Goal: Transaction & Acquisition: Purchase product/service

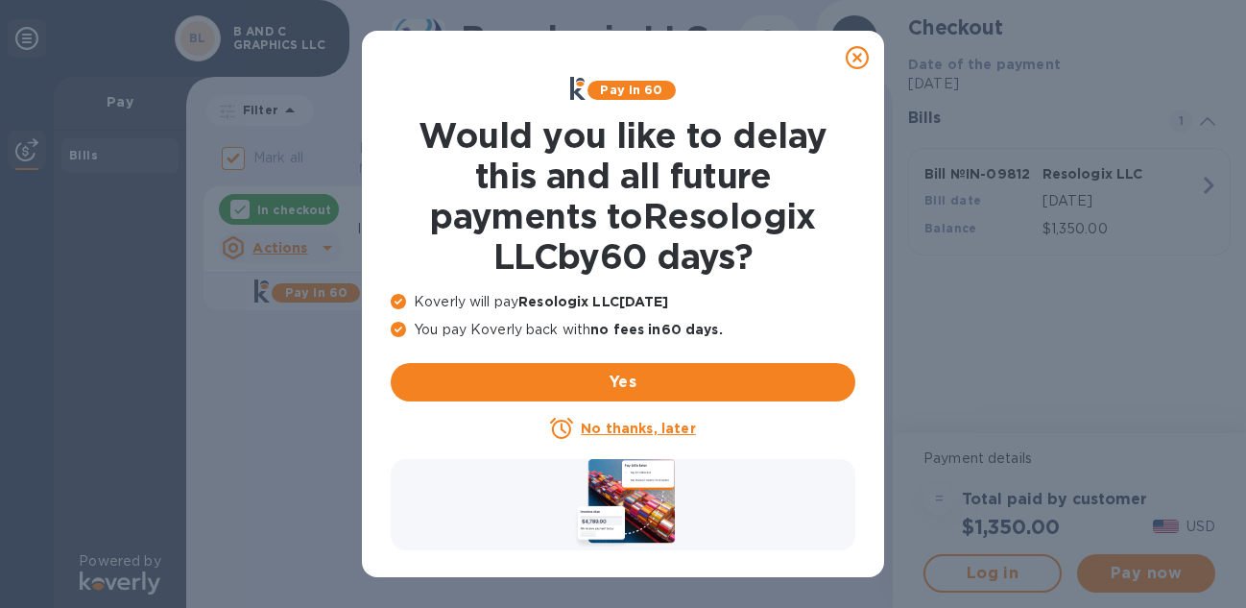
click at [659, 422] on u "No thanks, later" at bounding box center [638, 427] width 114 height 15
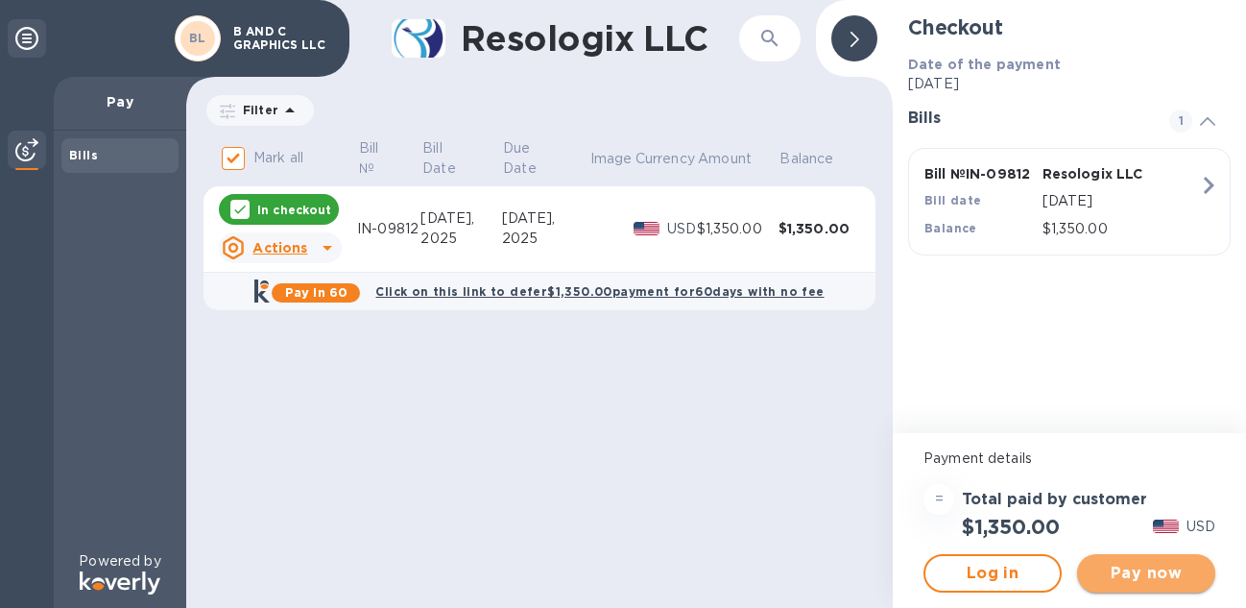
click at [1153, 563] on span "Pay now" at bounding box center [1146, 573] width 108 height 23
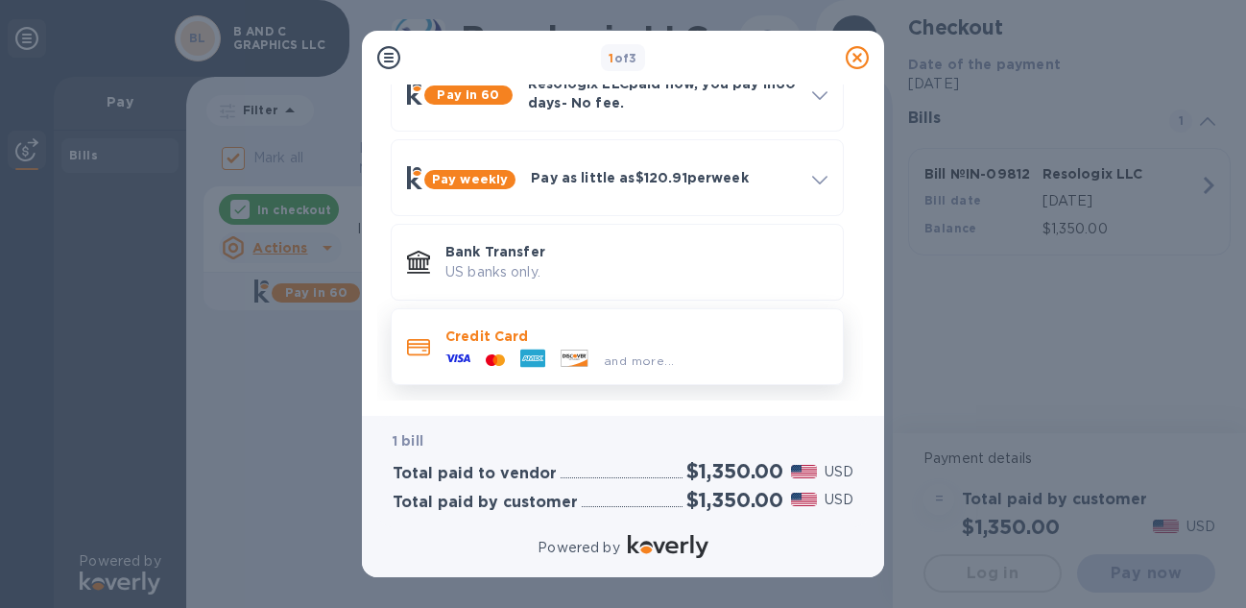
scroll to position [111, 0]
click at [765, 347] on div "and more..." at bounding box center [636, 357] width 382 height 21
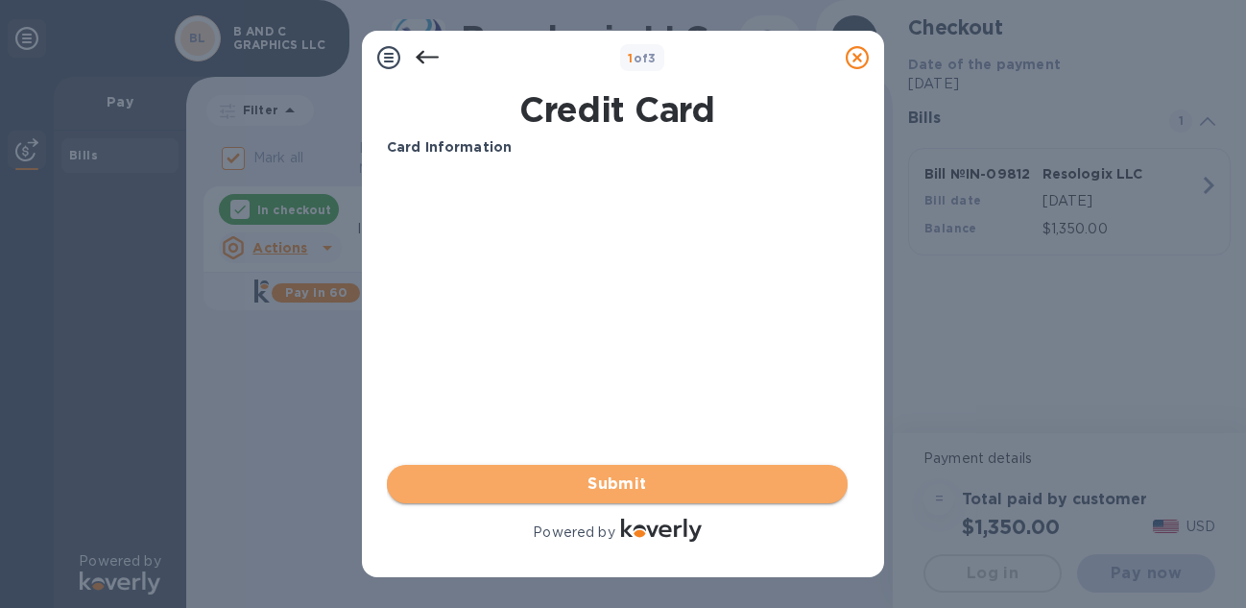
click at [604, 484] on span "Submit" at bounding box center [617, 483] width 430 height 23
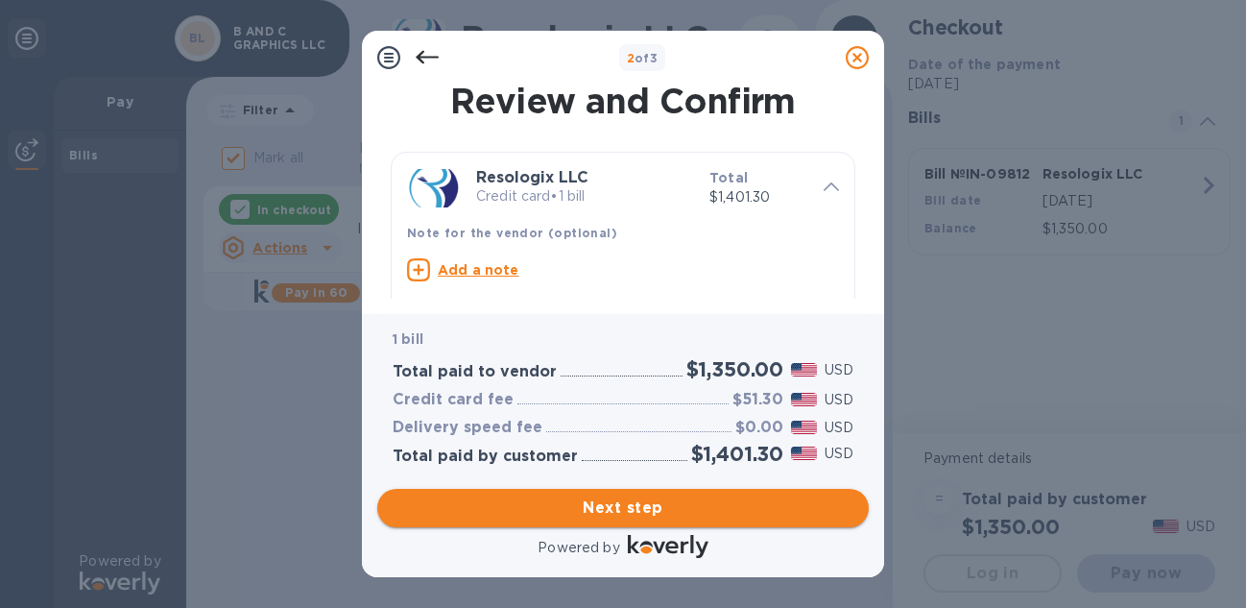
click at [620, 510] on span "Next step" at bounding box center [623, 507] width 461 height 23
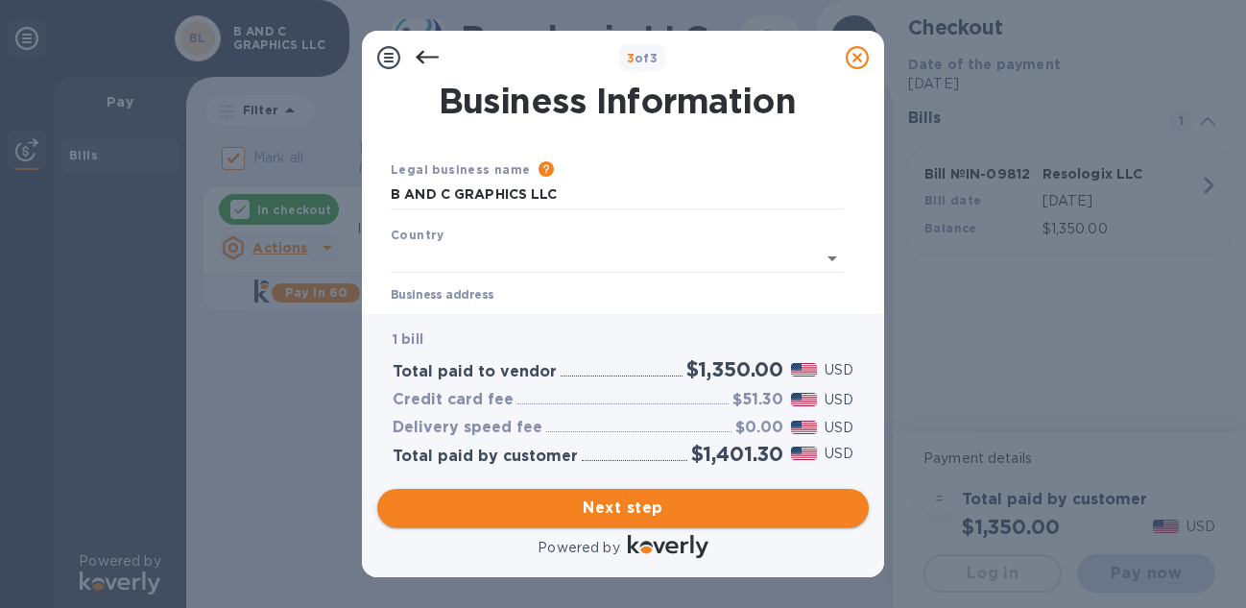
type input "[GEOGRAPHIC_DATA]"
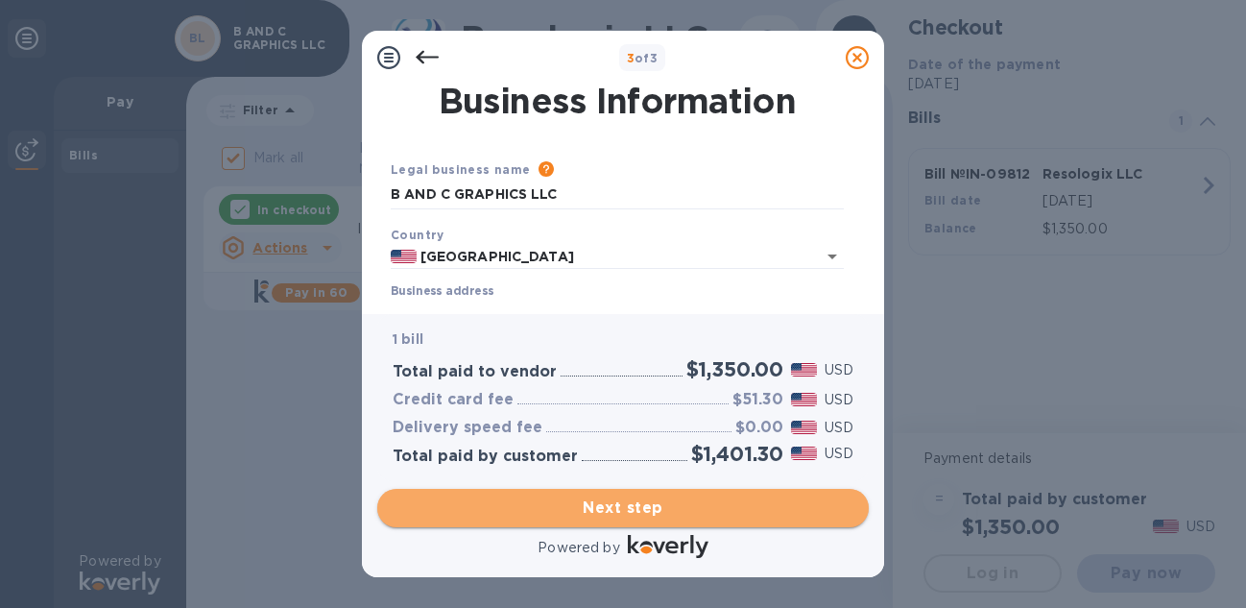
click at [654, 507] on span "Next step" at bounding box center [623, 507] width 461 height 23
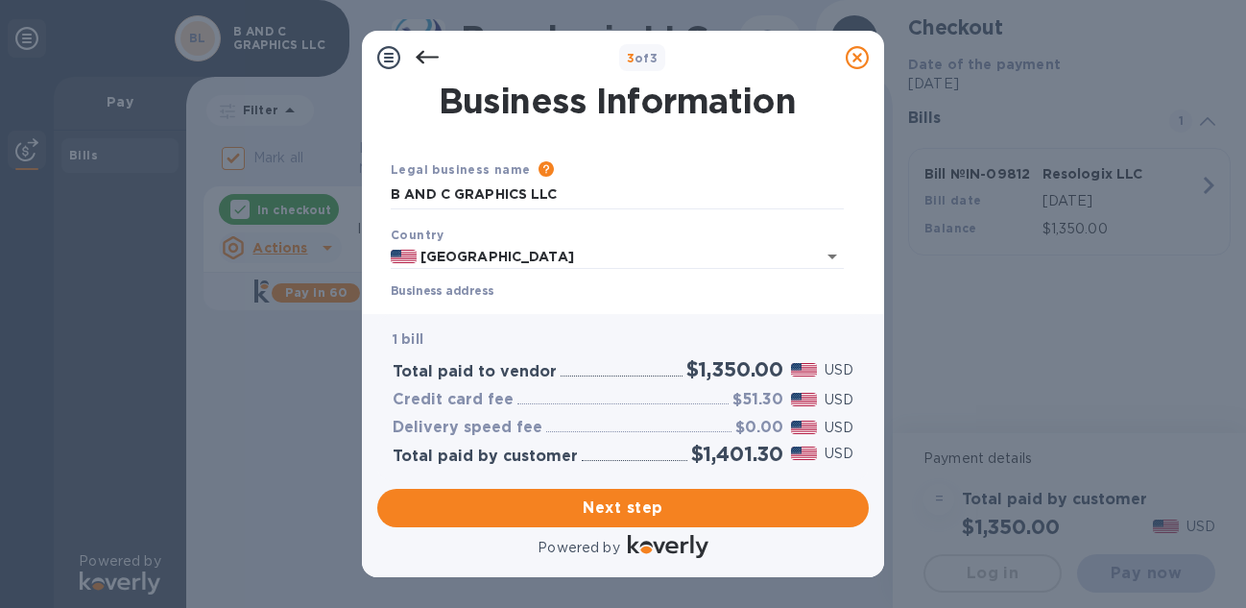
click at [474, 286] on label "Business address" at bounding box center [442, 292] width 103 height 12
click at [474, 300] on input "Business address" at bounding box center [617, 314] width 453 height 29
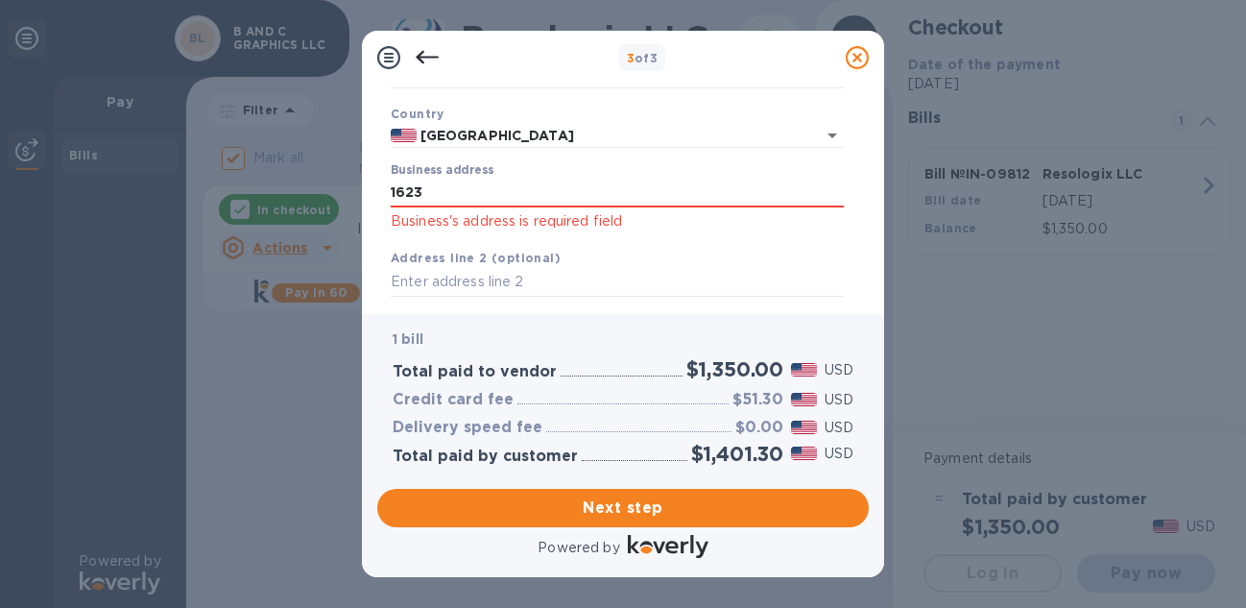
type input "[STREET_ADDRESS]"
type input "[GEOGRAPHIC_DATA]"
type input "75201"
click at [548, 189] on input "[STREET_ADDRESS]" at bounding box center [617, 193] width 453 height 29
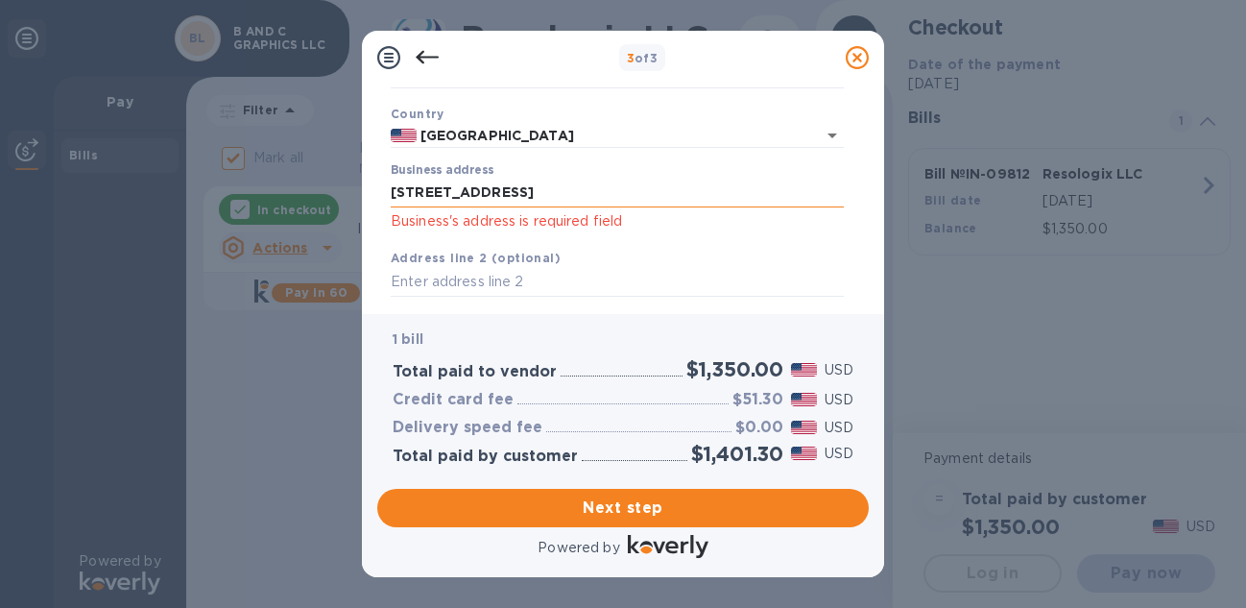
click at [539, 196] on input "[STREET_ADDRESS]" at bounding box center [617, 193] width 453 height 29
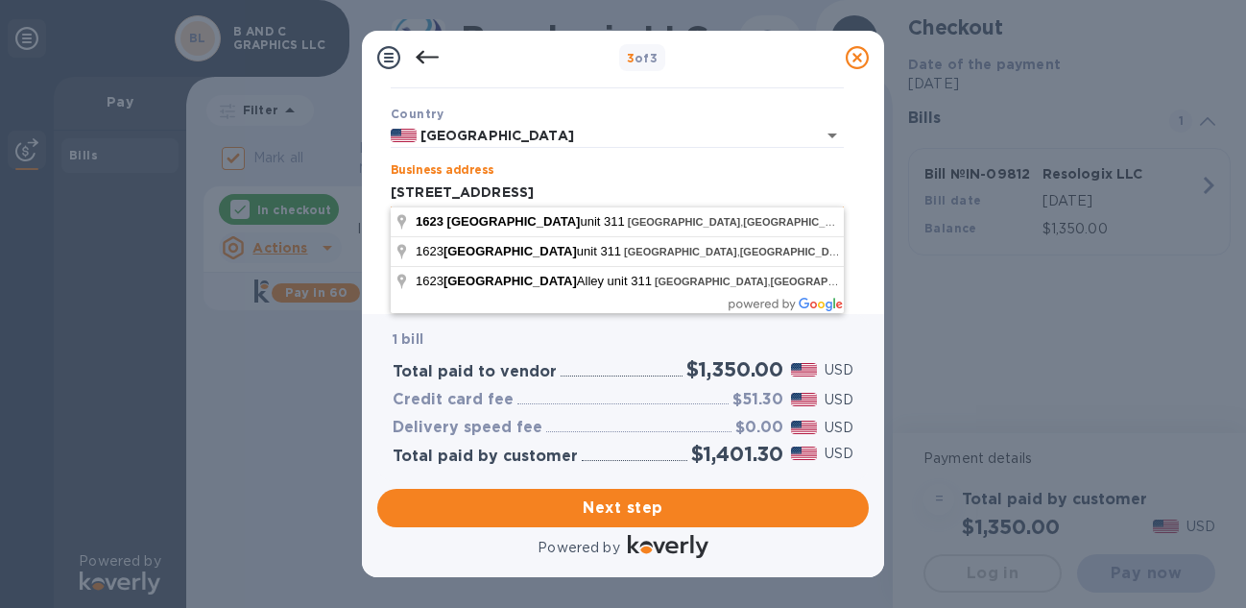
type input "[STREET_ADDRESS]"
click at [618, 513] on span "Next step" at bounding box center [623, 507] width 461 height 23
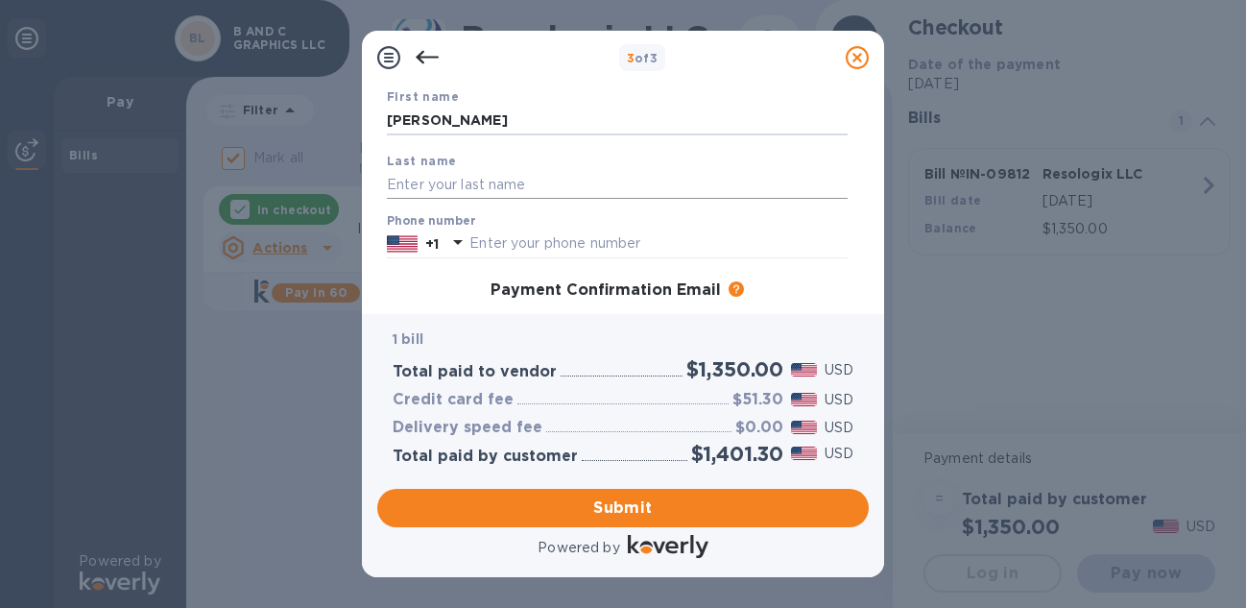
type input "[PERSON_NAME]"
type input "8179754028"
click at [599, 509] on span "Submit" at bounding box center [623, 507] width 461 height 23
click at [551, 298] on div "Payment Confirmation Email" at bounding box center [606, 290] width 230 height 19
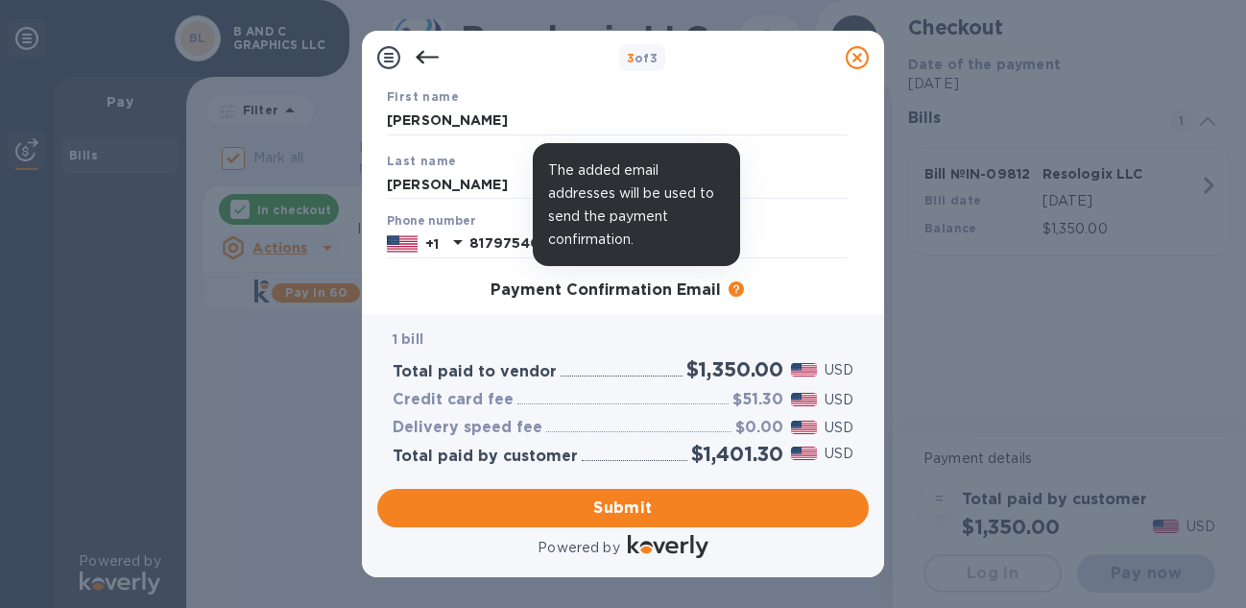
click at [732, 285] on icon at bounding box center [736, 288] width 15 height 15
click at [734, 286] on icon at bounding box center [736, 288] width 15 height 15
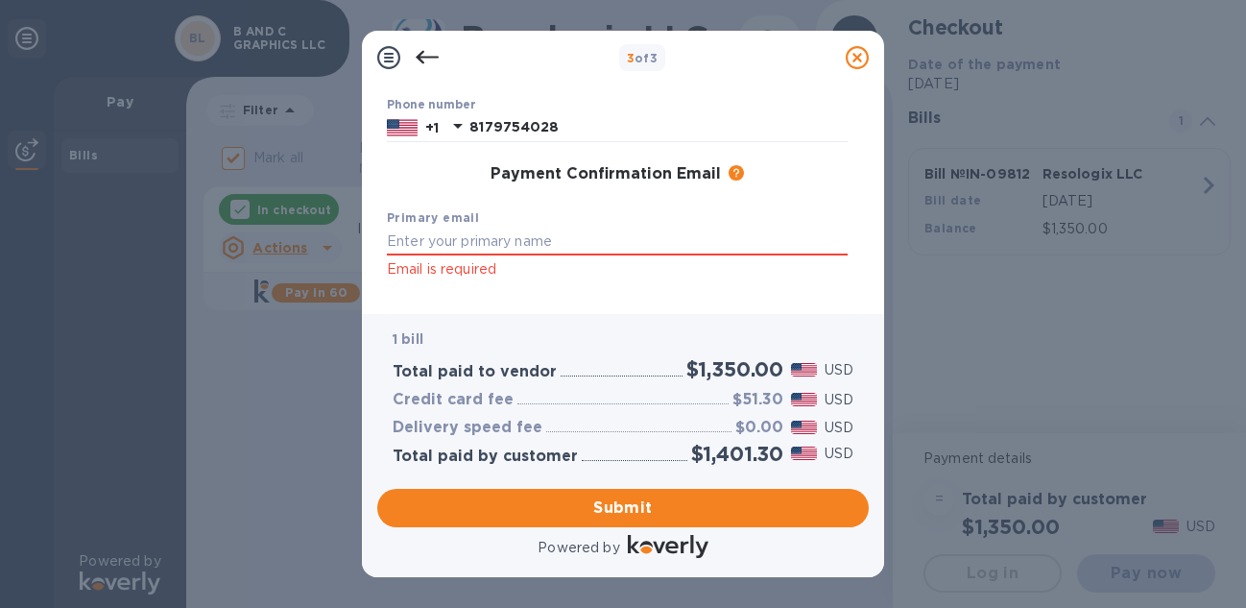
scroll to position [236, 0]
type input "[EMAIL_ADDRESS][DOMAIN_NAME]"
click at [681, 503] on span "Submit" at bounding box center [623, 507] width 461 height 23
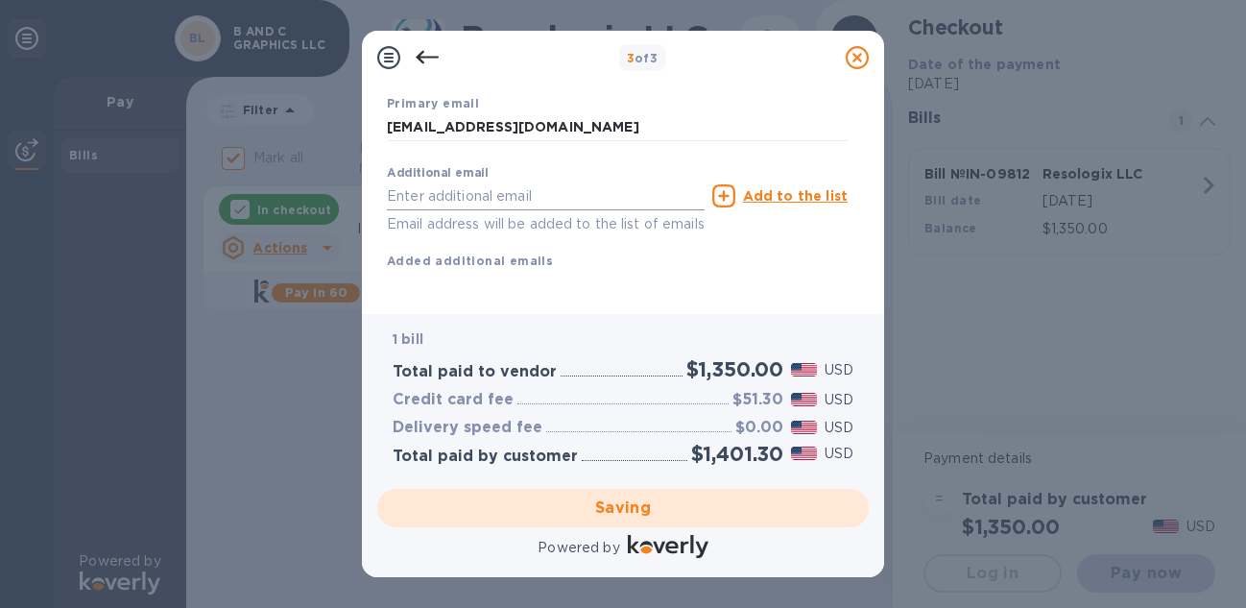
scroll to position [349, 0]
checkbox input "false"
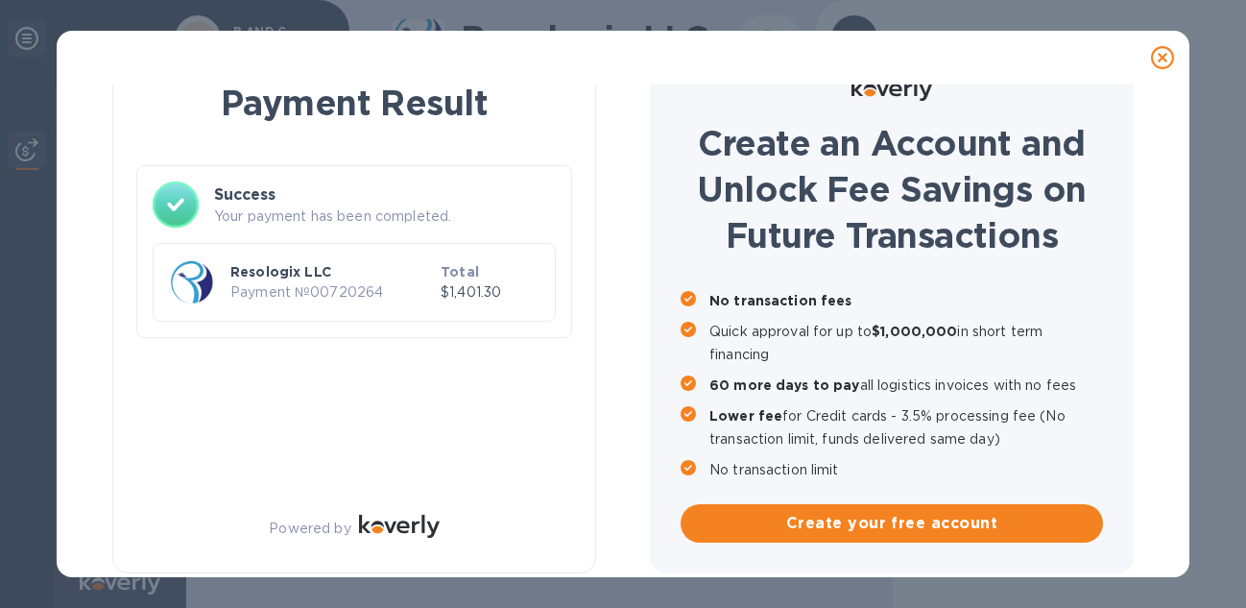
scroll to position [0, 0]
